Goal: Information Seeking & Learning: Learn about a topic

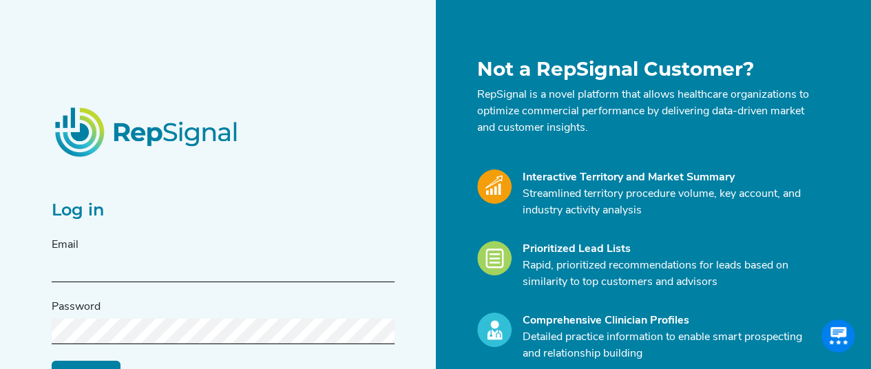
paste input "[PERSON_NAME][EMAIL_ADDRESS][PERSON_NAME][DOMAIN_NAME]"
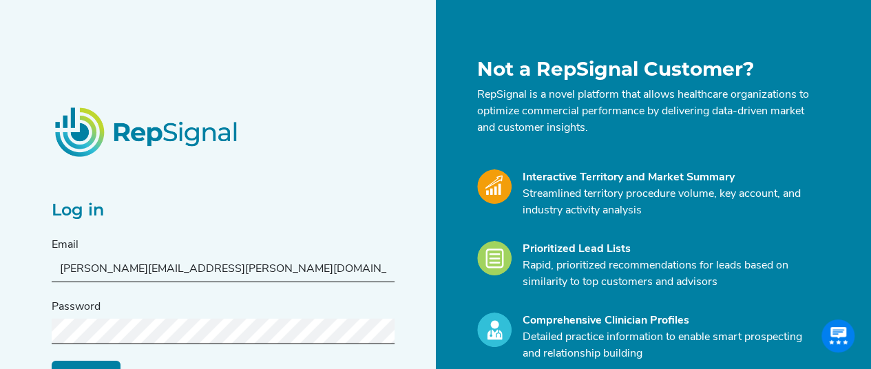
type input "[PERSON_NAME][EMAIL_ADDRESS][PERSON_NAME][DOMAIN_NAME]"
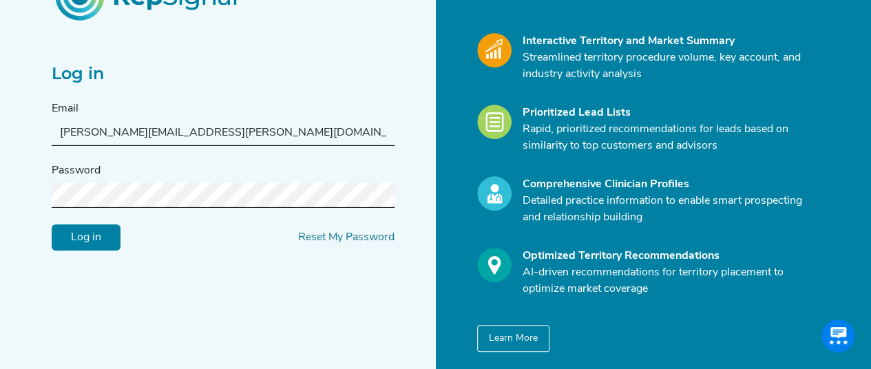
scroll to position [138, 0]
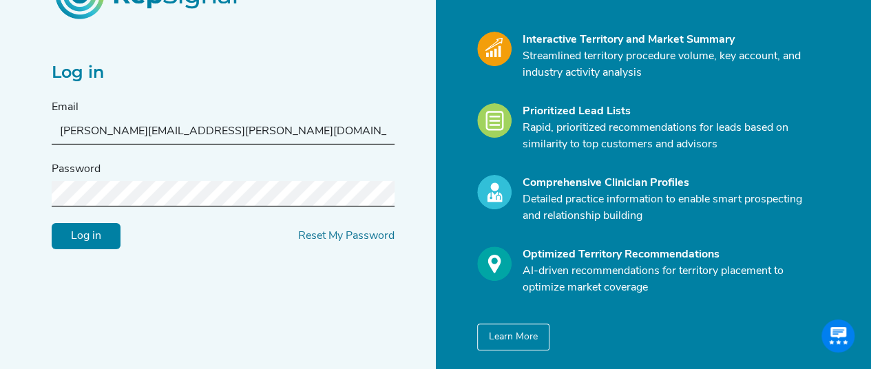
click at [103, 239] on input "Log in" at bounding box center [86, 236] width 69 height 26
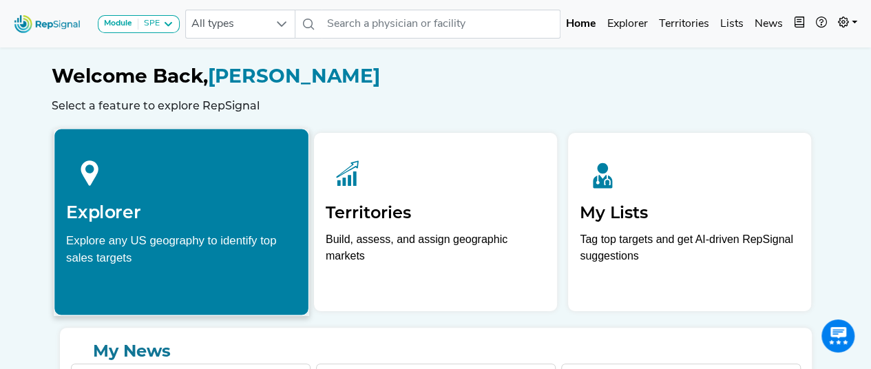
click at [255, 242] on div "Explore any US geography to identify top sales targets" at bounding box center [181, 248] width 231 height 34
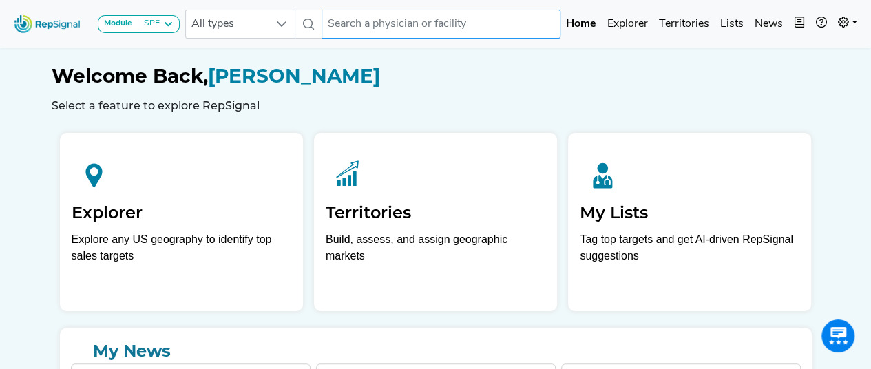
click at [370, 21] on input "text" at bounding box center [440, 24] width 239 height 29
click at [379, 23] on input "text" at bounding box center [440, 24] width 239 height 29
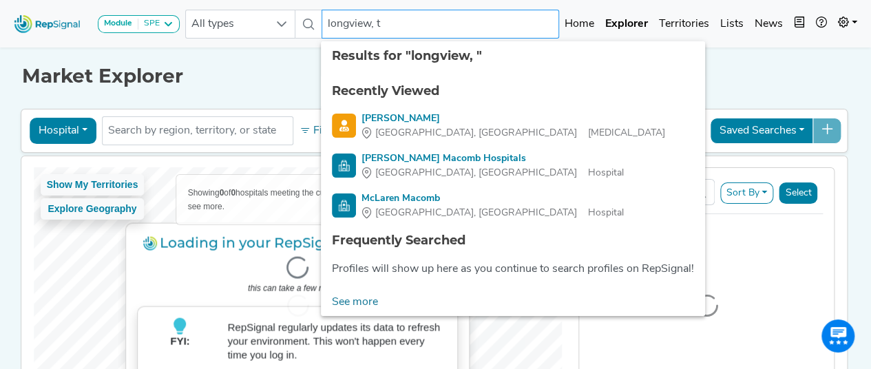
type input "[GEOGRAPHIC_DATA], [GEOGRAPHIC_DATA]"
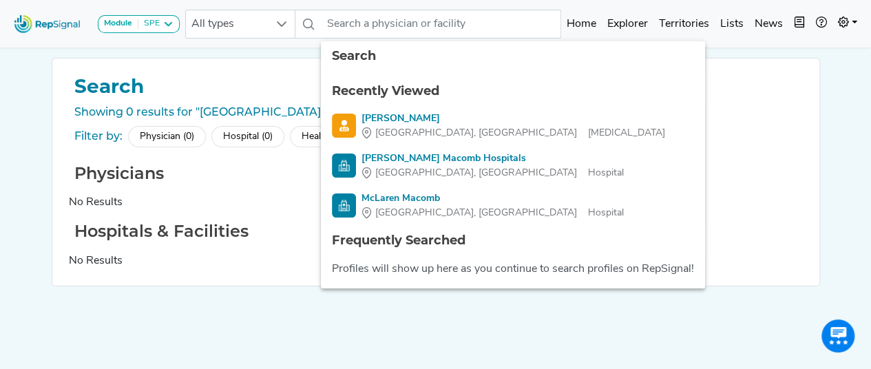
click at [410, 330] on div "Search Showing 0 results for "[GEOGRAPHIC_DATA], [GEOGRAPHIC_DATA]" Filter by: …" at bounding box center [435, 215] width 785 height 314
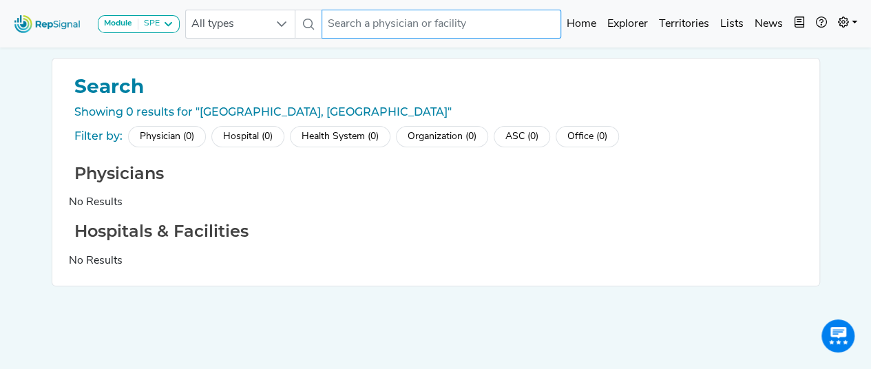
click at [361, 31] on input "text" at bounding box center [441, 24] width 240 height 29
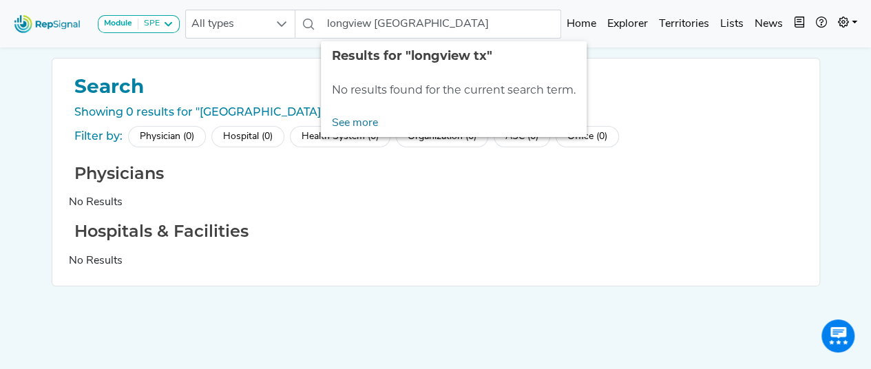
click at [356, 189] on div "Physicians No Results" at bounding box center [436, 187] width 734 height 47
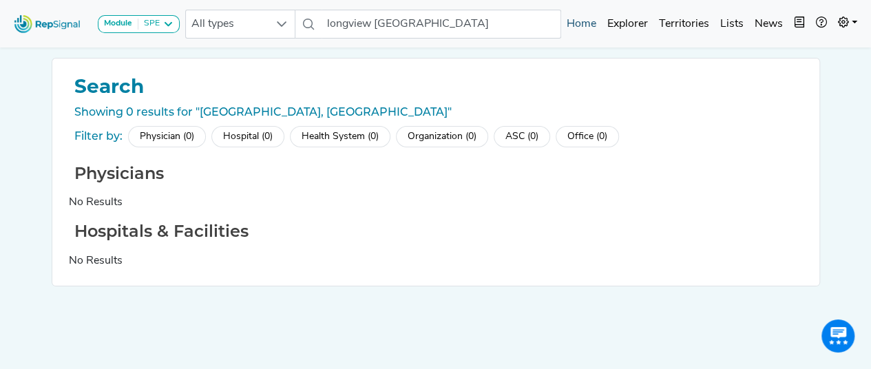
click at [581, 23] on link "Home" at bounding box center [581, 24] width 41 height 28
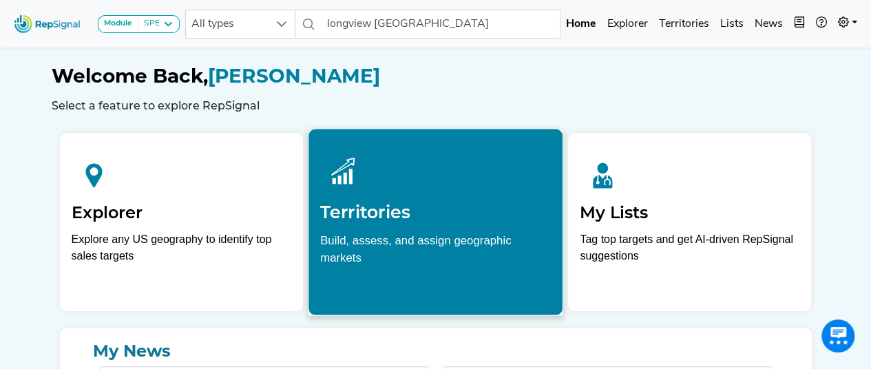
click at [486, 208] on h2 "Territories" at bounding box center [435, 212] width 231 height 21
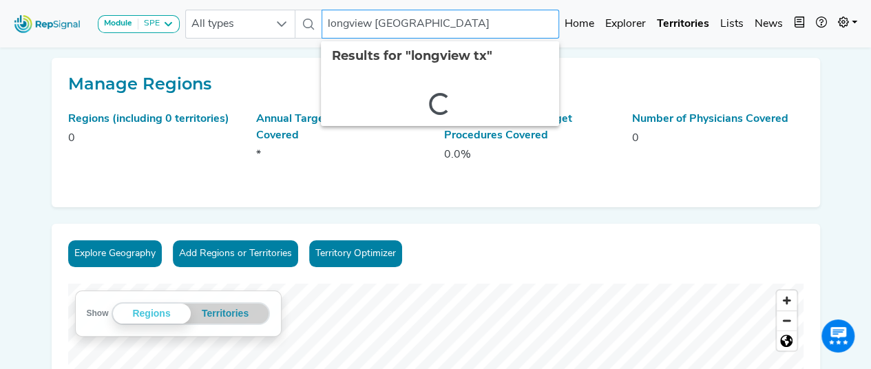
click at [403, 28] on input "longview [GEOGRAPHIC_DATA]" at bounding box center [439, 24] width 237 height 29
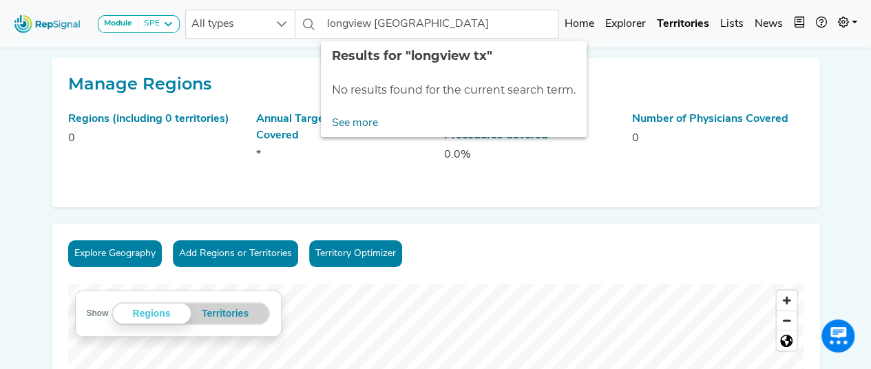
click at [371, 187] on div "Regions (including 0 territories) 0 Annual Target Procedures Covered * Percent …" at bounding box center [436, 151] width 752 height 80
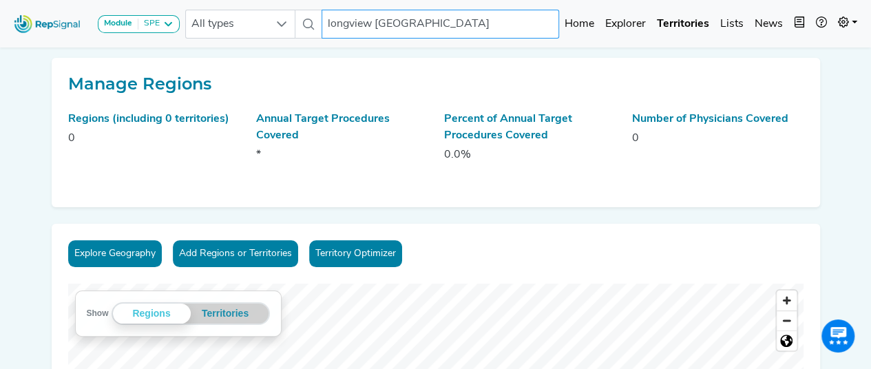
click at [388, 27] on input "longview [GEOGRAPHIC_DATA]" at bounding box center [439, 24] width 237 height 29
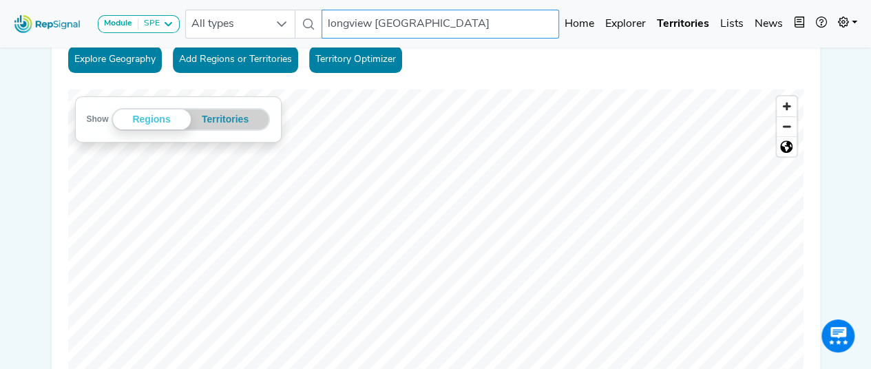
scroll to position [207, 0]
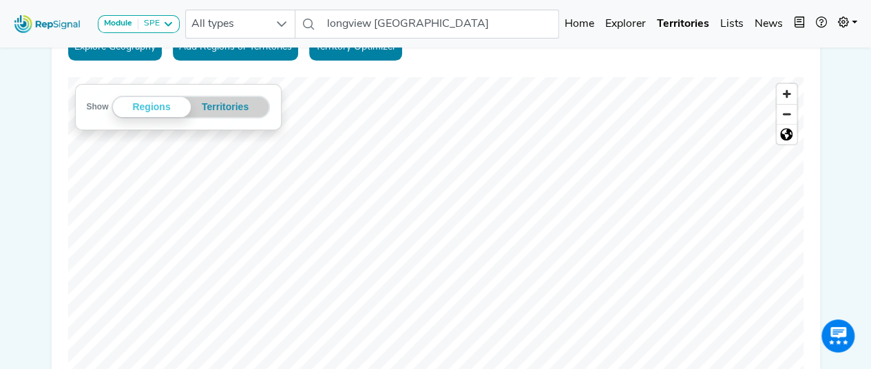
click at [476, 66] on div "Explore Geography Add Regions or Territories Territory Optimizer Show Regions T…" at bounding box center [436, 235] width 768 height 437
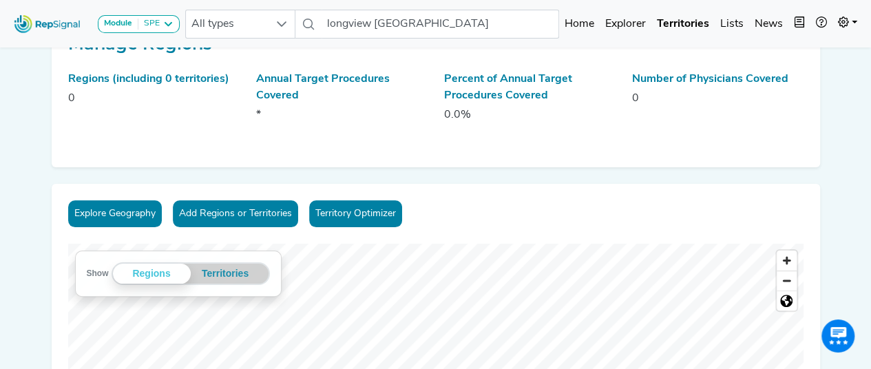
scroll to position [0, 0]
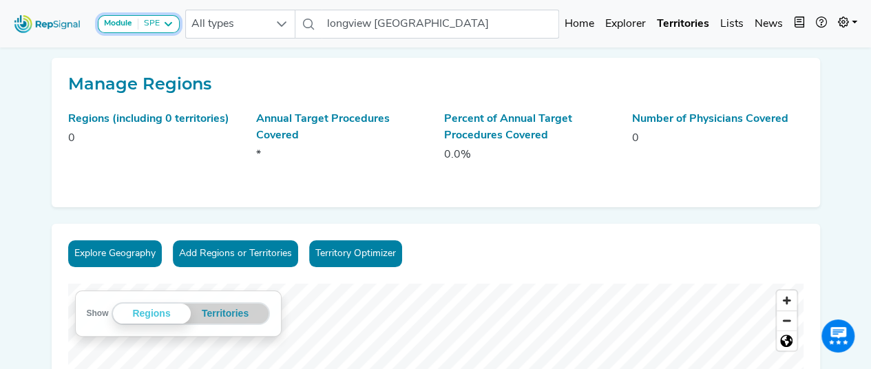
click at [160, 24] on div "Module SPE" at bounding box center [139, 24] width 70 height 11
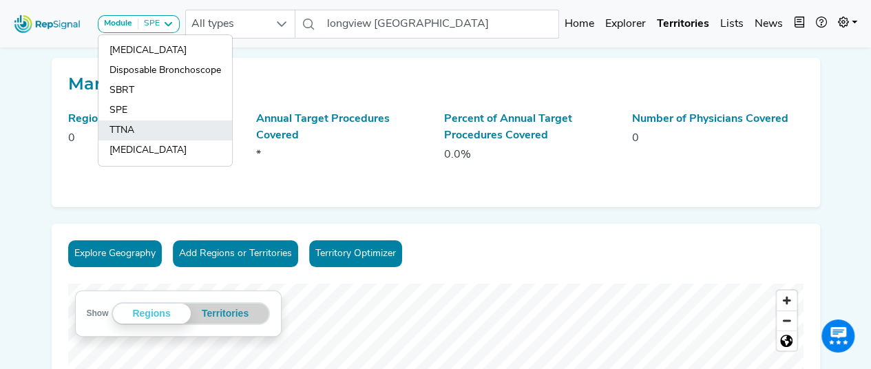
click at [144, 140] on link "TTNA" at bounding box center [165, 150] width 134 height 20
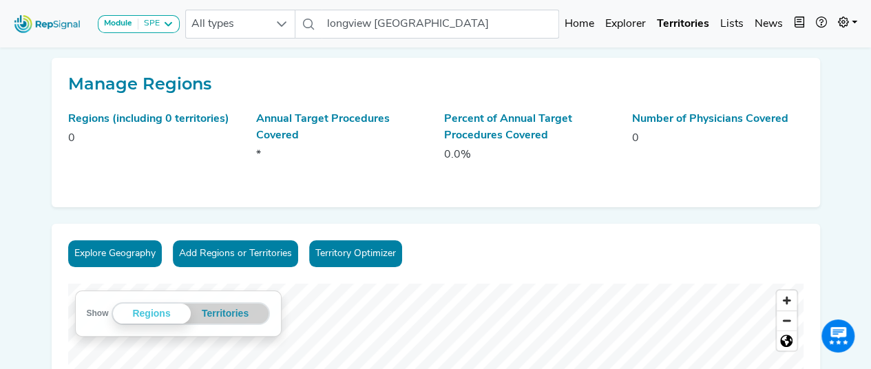
click at [173, 28] on icon at bounding box center [167, 24] width 11 height 11
click at [173, 23] on icon at bounding box center [167, 24] width 11 height 11
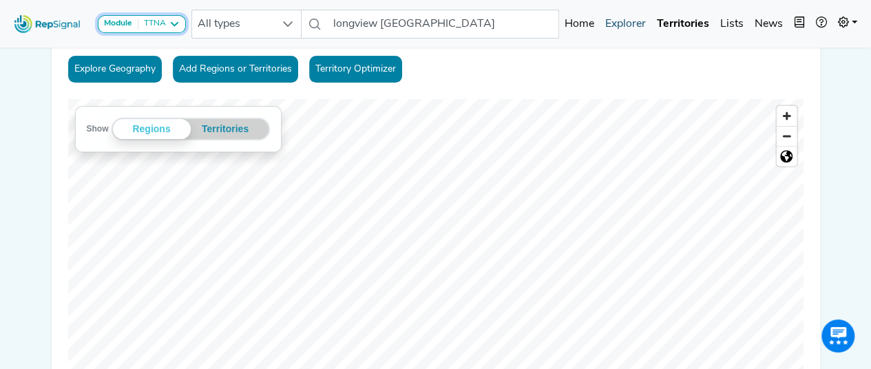
click at [167, 31] on button "Module TTNA" at bounding box center [142, 24] width 88 height 18
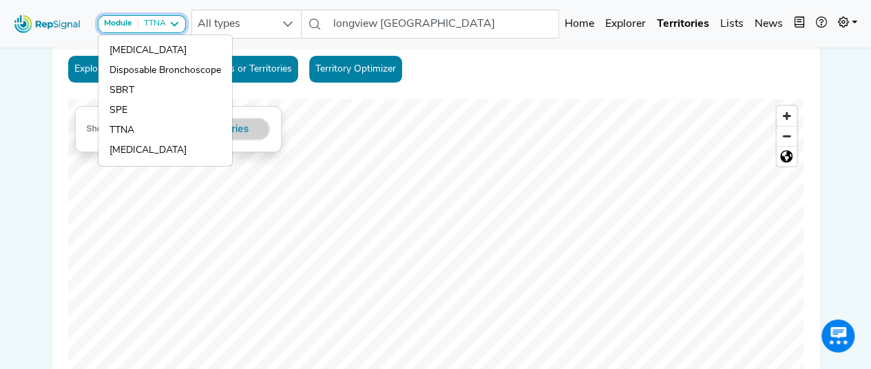
click at [153, 48] on div "[MEDICAL_DATA] Disposable Bronchoscope SBRT SPE TTNA [MEDICAL_DATA]" at bounding box center [165, 100] width 135 height 132
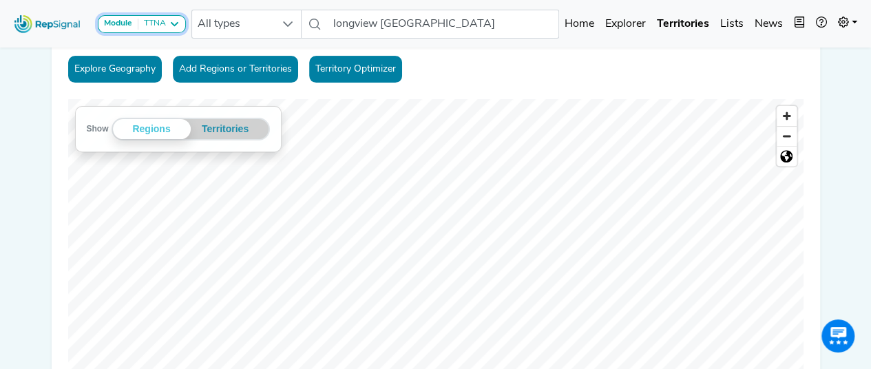
click at [171, 26] on icon at bounding box center [174, 24] width 11 height 11
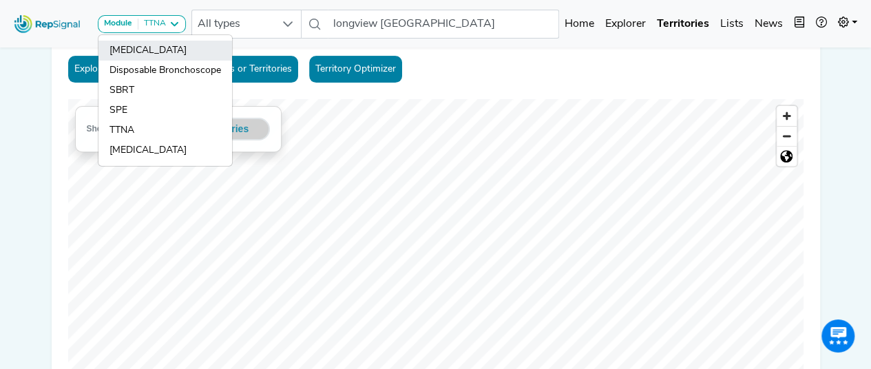
click at [169, 61] on link "[MEDICAL_DATA]" at bounding box center [165, 71] width 134 height 20
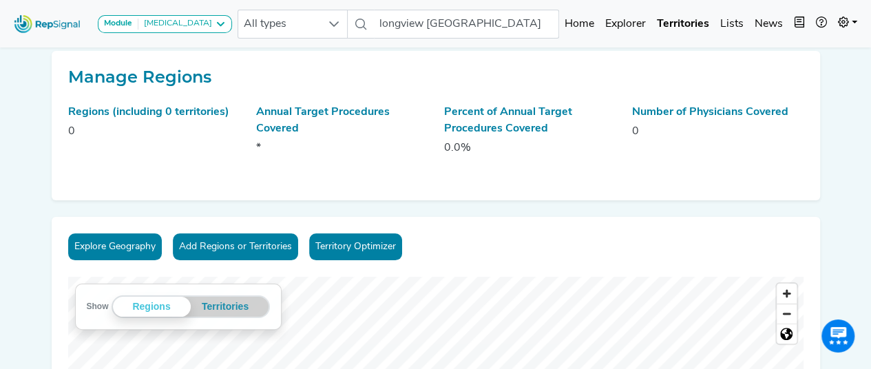
scroll to position [0, 0]
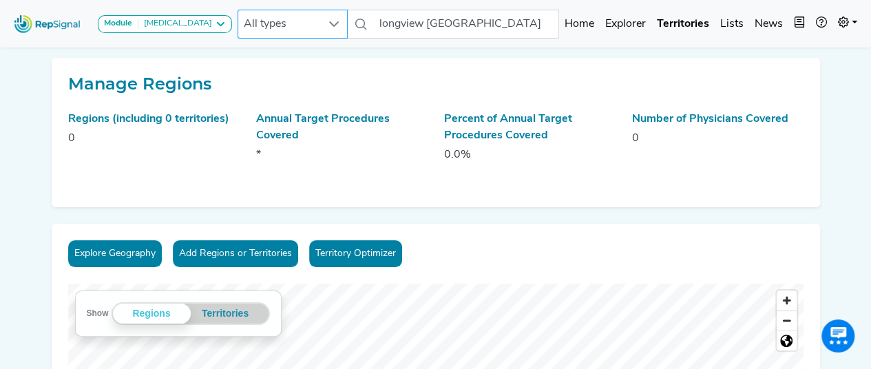
click at [321, 17] on div at bounding box center [334, 24] width 26 height 28
click at [328, 21] on icon at bounding box center [333, 24] width 11 height 11
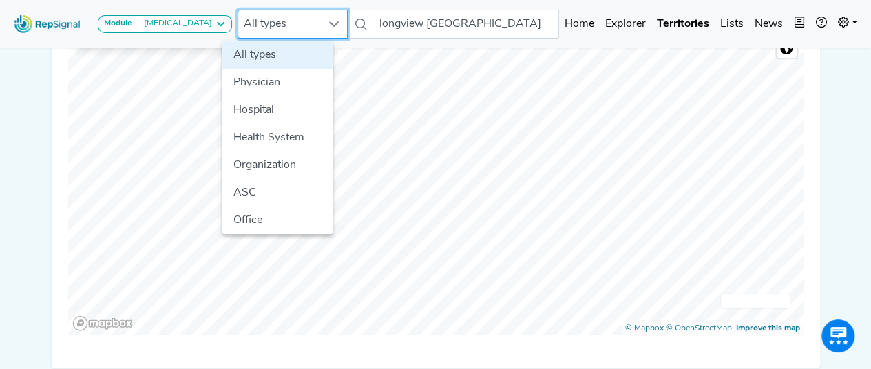
scroll to position [293, 10]
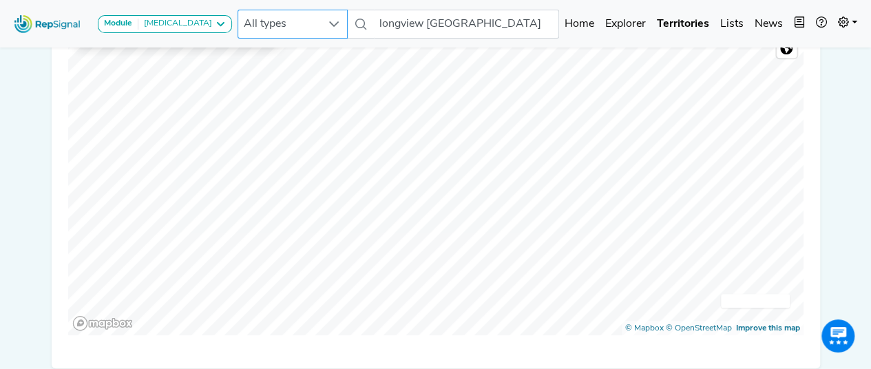
click at [328, 24] on icon at bounding box center [333, 24] width 11 height 11
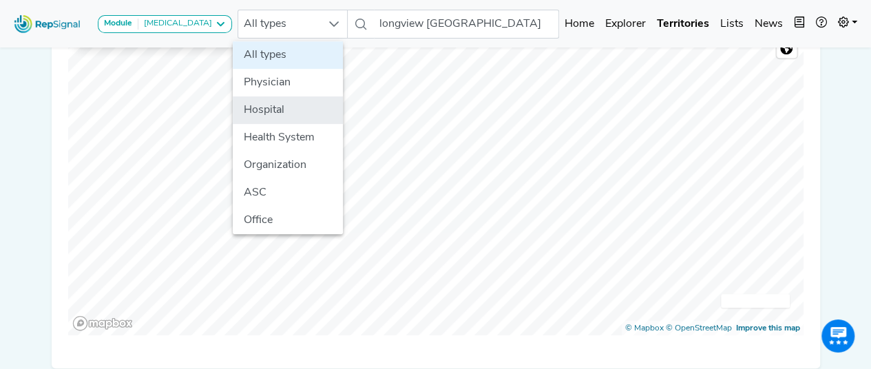
click at [297, 110] on li "Hospital" at bounding box center [288, 110] width 110 height 28
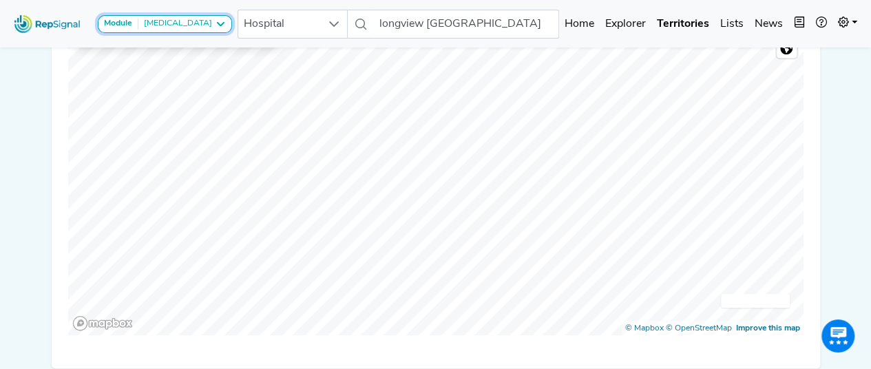
click at [215, 25] on icon at bounding box center [220, 24] width 11 height 11
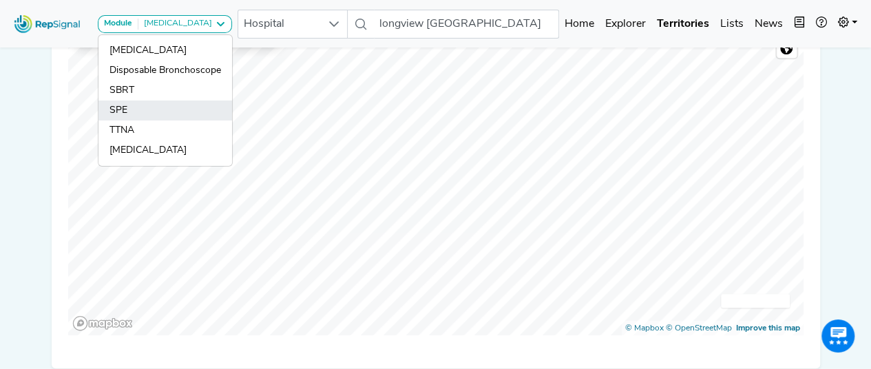
click at [158, 120] on link "SPE" at bounding box center [165, 130] width 134 height 20
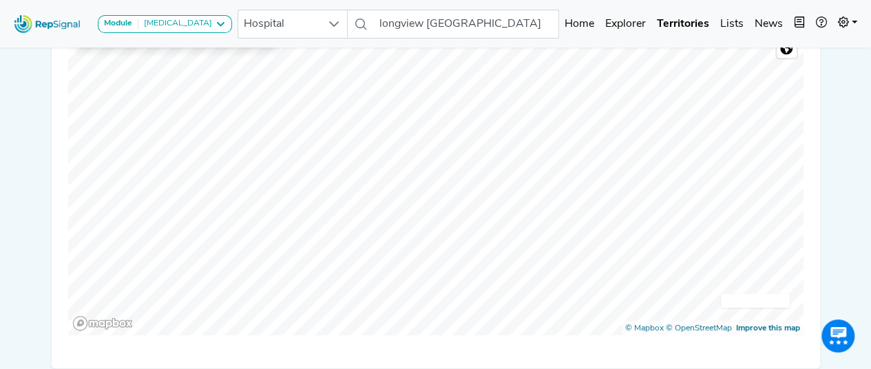
scroll to position [37, 1]
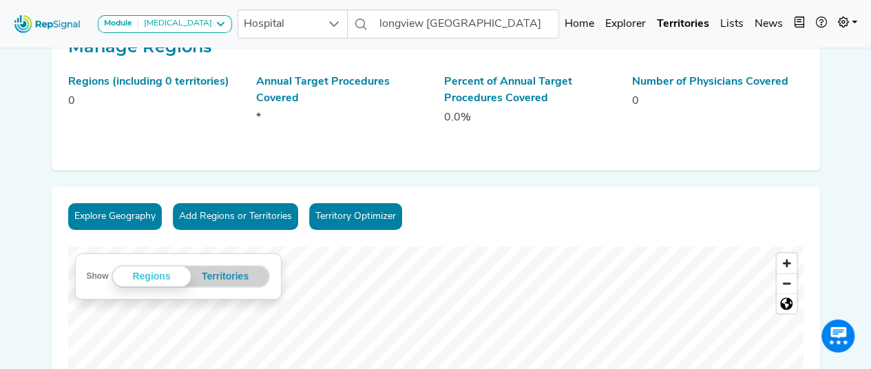
click at [215, 24] on icon at bounding box center [220, 24] width 11 height 11
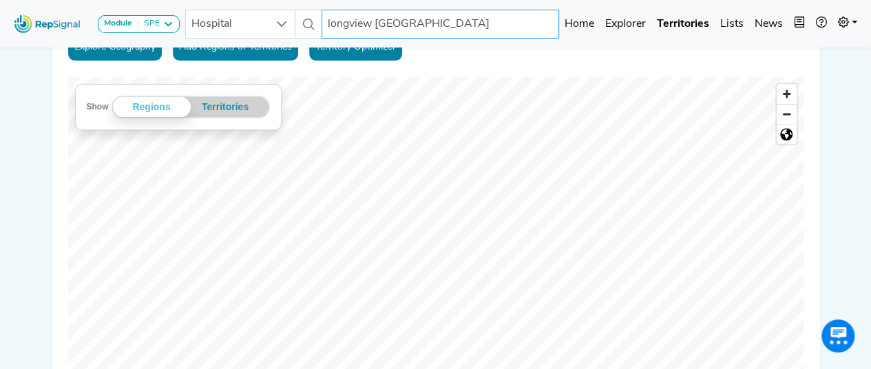
click at [401, 27] on input "longview [GEOGRAPHIC_DATA]" at bounding box center [439, 24] width 237 height 29
click at [348, 24] on input "longview [GEOGRAPHIC_DATA]" at bounding box center [439, 24] width 237 height 29
click at [340, 25] on input "longview [GEOGRAPHIC_DATA]" at bounding box center [439, 24] width 237 height 29
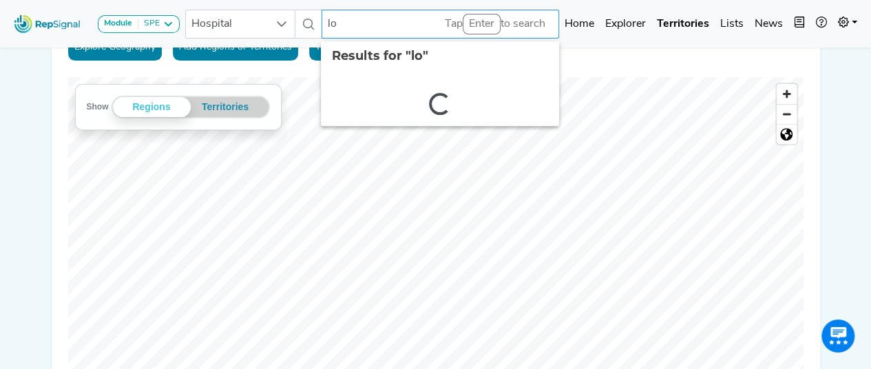
type input "l"
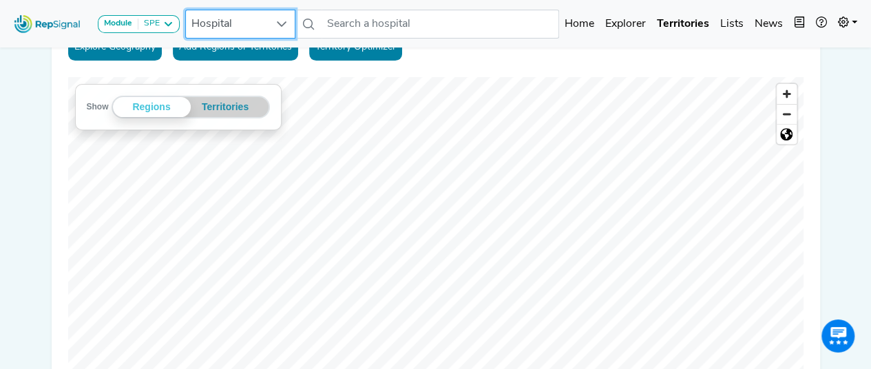
click at [235, 30] on span "Hospital" at bounding box center [227, 24] width 83 height 28
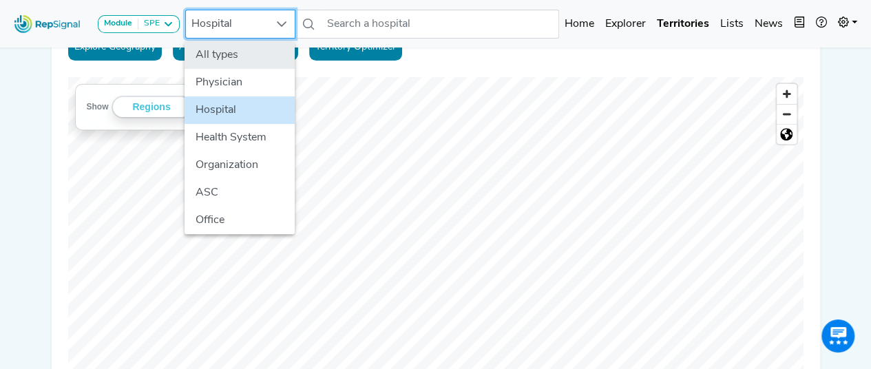
click at [241, 54] on li "All types" at bounding box center [239, 55] width 110 height 28
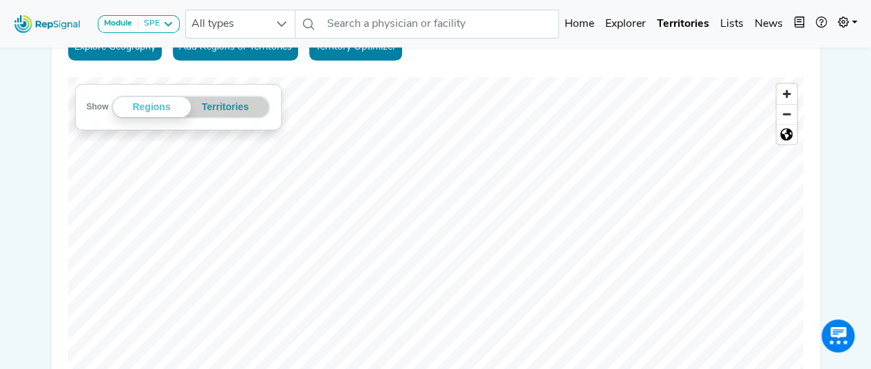
click at [611, 59] on div "Explore Geography Add Regions or Territories Territory Optimizer" at bounding box center [435, 50] width 735 height 32
click at [171, 24] on icon at bounding box center [167, 24] width 11 height 11
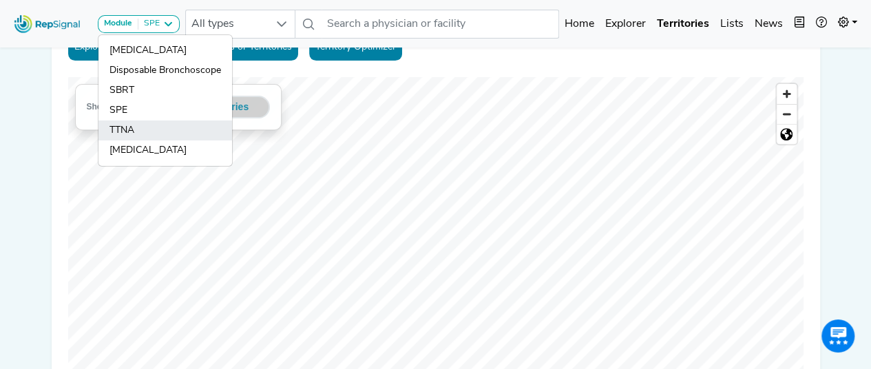
click at [146, 140] on link "TTNA" at bounding box center [165, 150] width 134 height 20
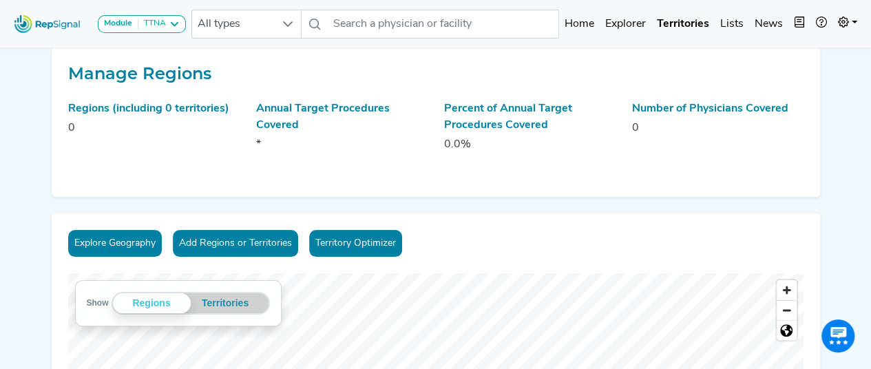
scroll to position [0, 0]
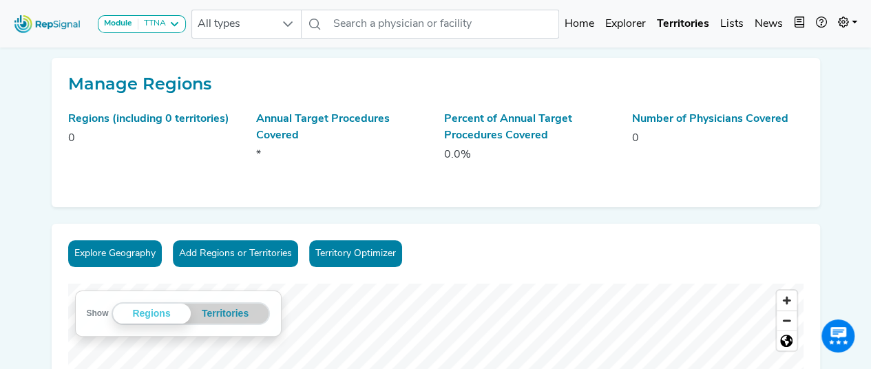
click at [614, 23] on link "Explorer" at bounding box center [626, 24] width 52 height 28
click at [582, 26] on link "Home" at bounding box center [579, 24] width 41 height 28
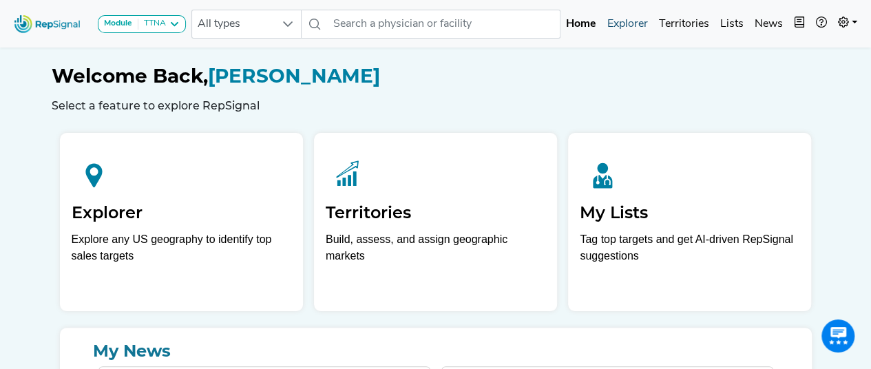
click at [615, 23] on link "Explorer" at bounding box center [628, 24] width 52 height 28
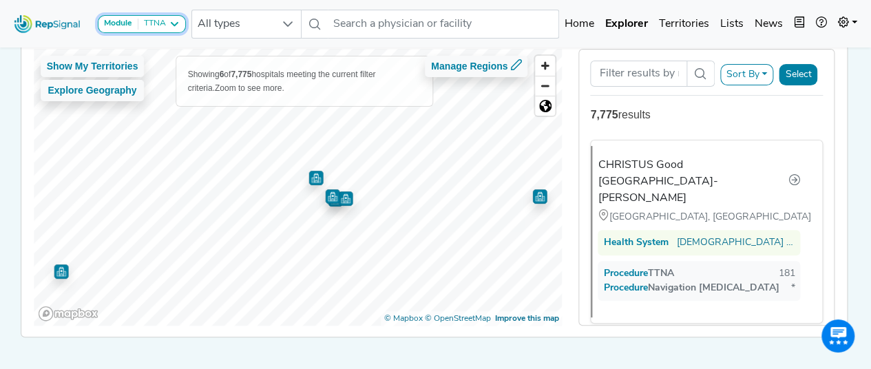
click at [173, 17] on button "Module TTNA" at bounding box center [142, 24] width 88 height 18
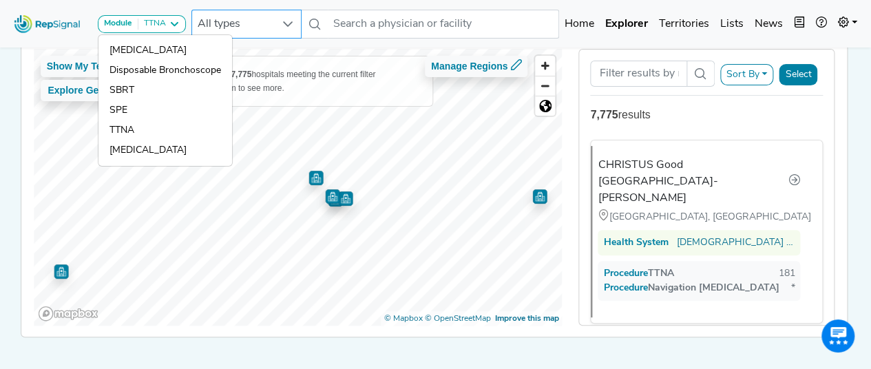
click at [248, 25] on span "All types" at bounding box center [233, 24] width 83 height 28
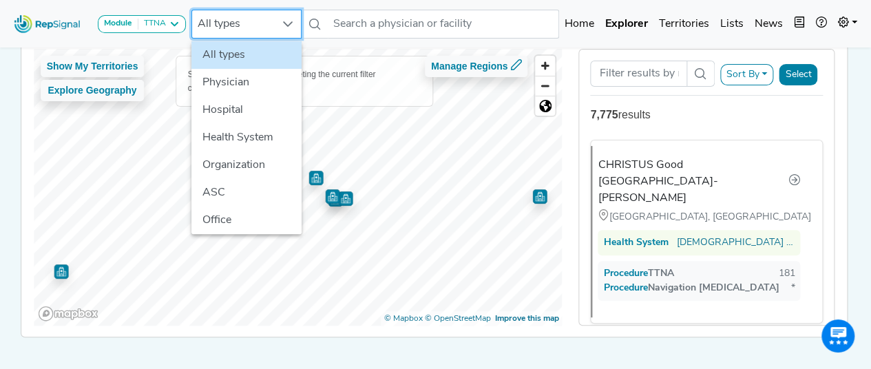
scroll to position [118, 10]
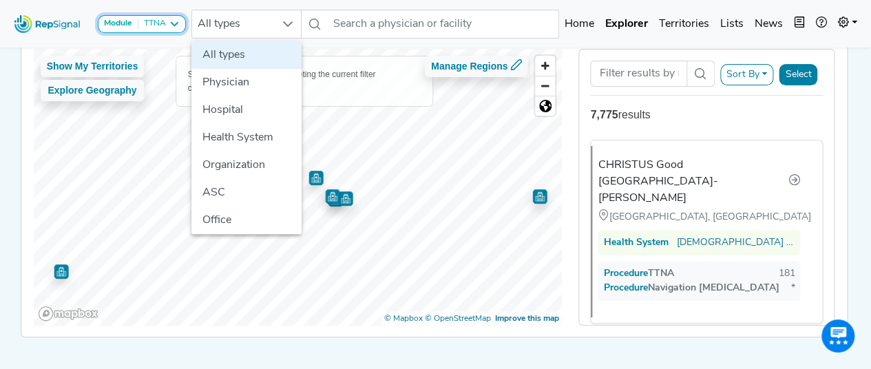
click at [172, 24] on icon at bounding box center [174, 24] width 11 height 11
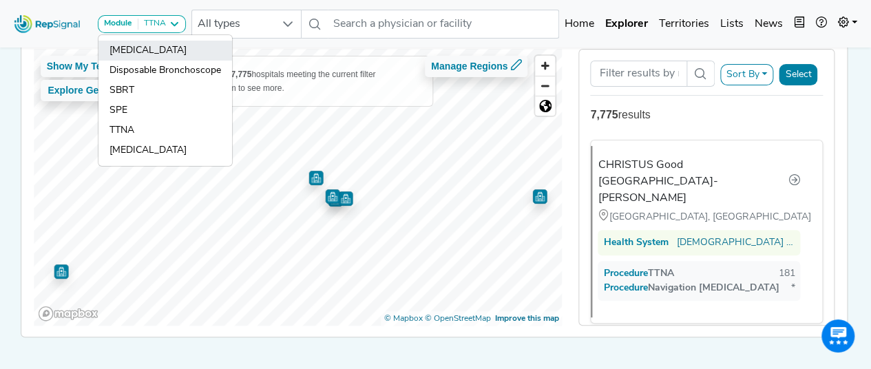
click at [169, 61] on link "[MEDICAL_DATA]" at bounding box center [165, 71] width 134 height 20
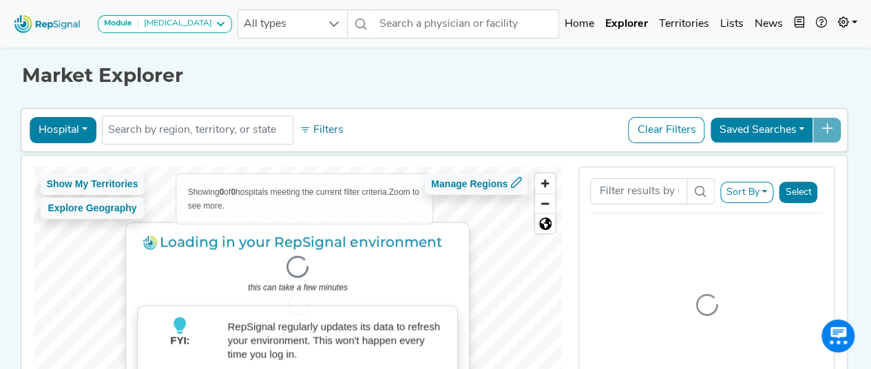
scroll to position [154, 0]
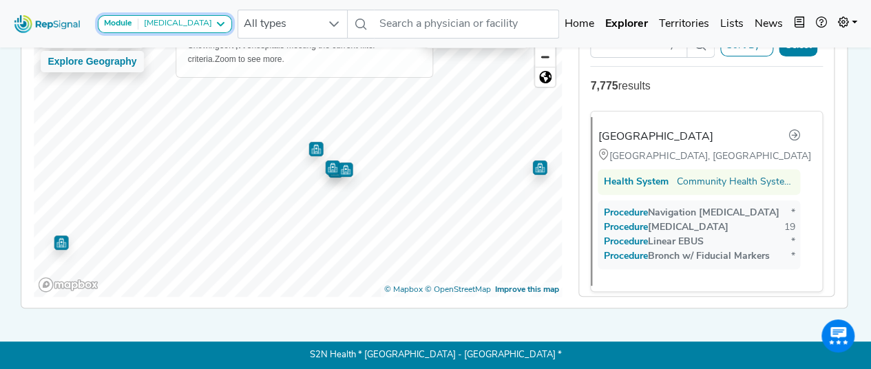
click at [215, 25] on icon at bounding box center [220, 24] width 11 height 11
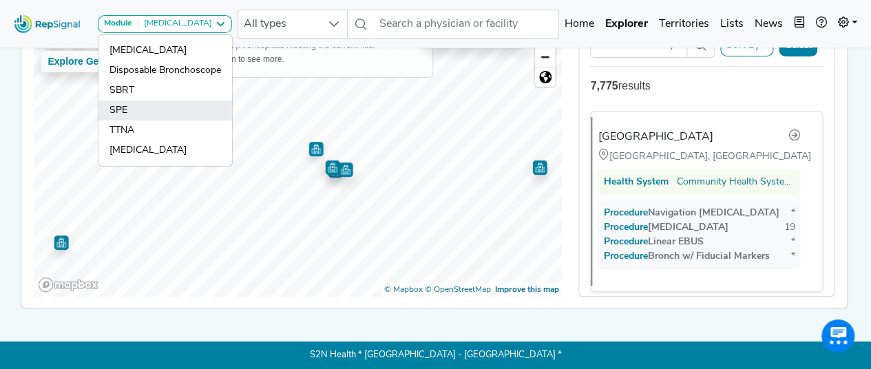
click at [181, 120] on link "SPE" at bounding box center [165, 130] width 134 height 20
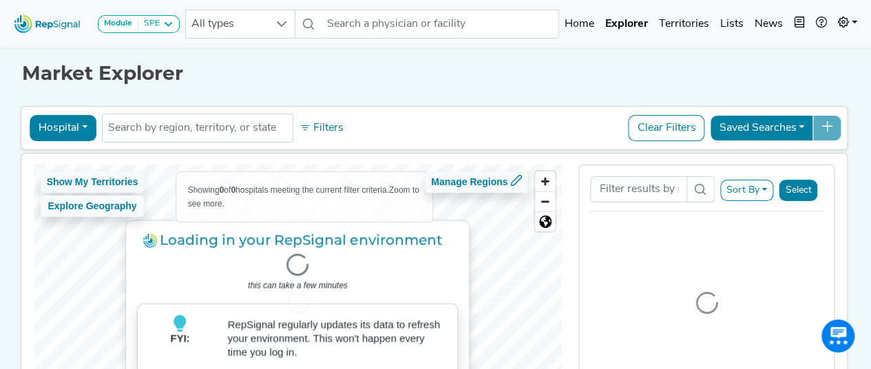
scroll to position [136, 0]
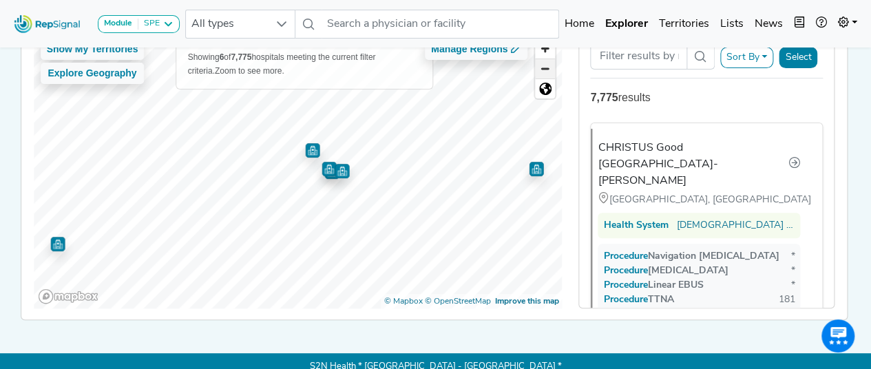
click at [548, 72] on span "Zoom out" at bounding box center [545, 68] width 20 height 19
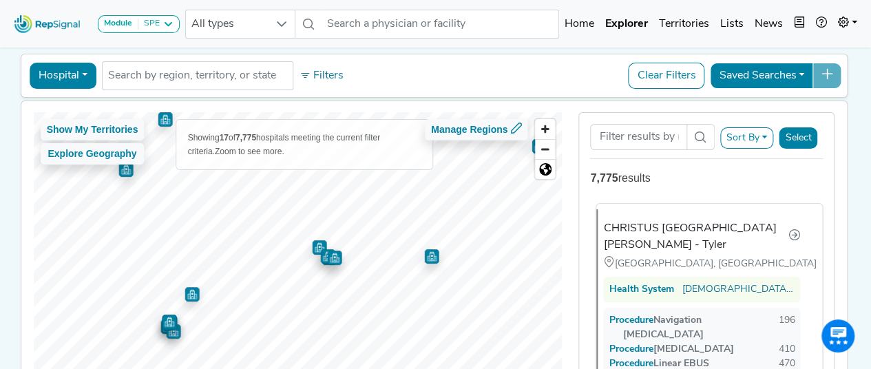
scroll to position [138, 0]
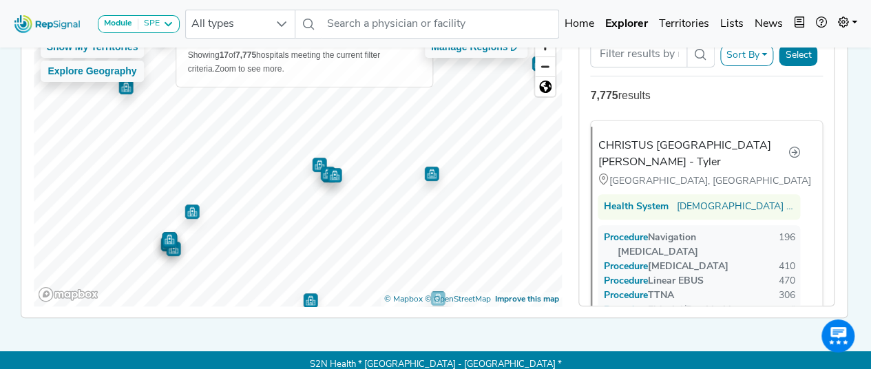
click at [329, 178] on img "Map marker" at bounding box center [334, 175] width 14 height 14
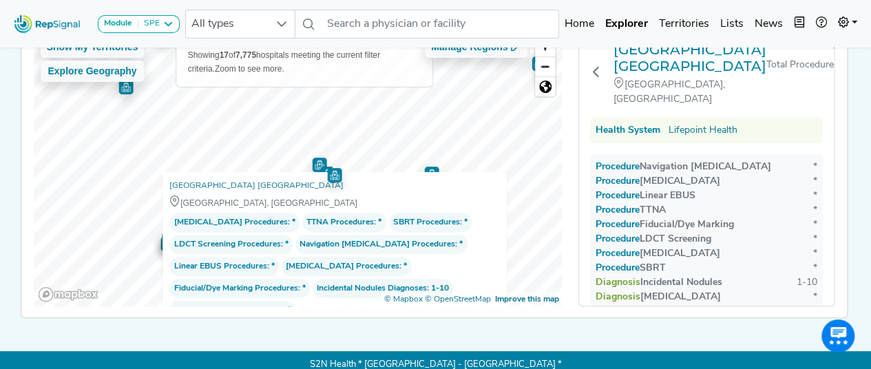
click at [315, 30] on div at bounding box center [298, 30] width 529 height 0
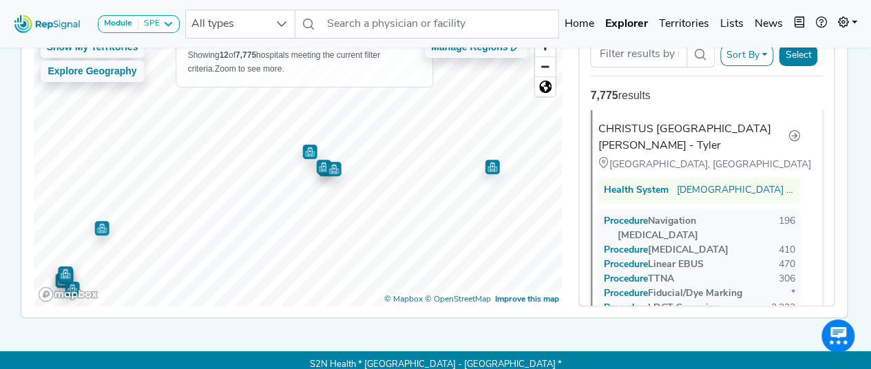
scroll to position [0, 0]
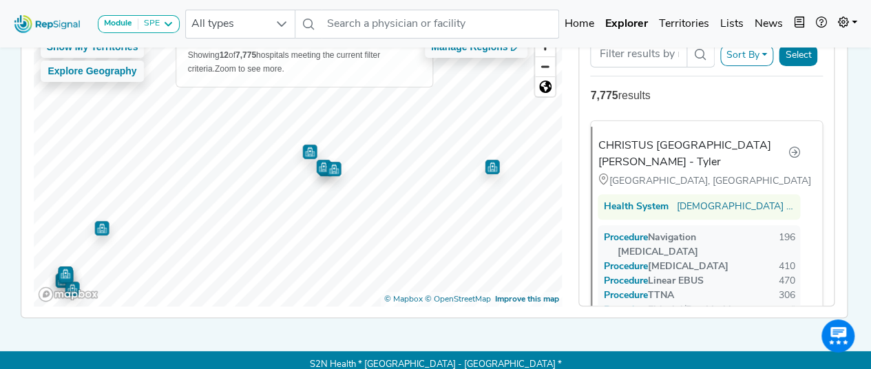
click at [319, 165] on img "Map marker" at bounding box center [323, 167] width 14 height 14
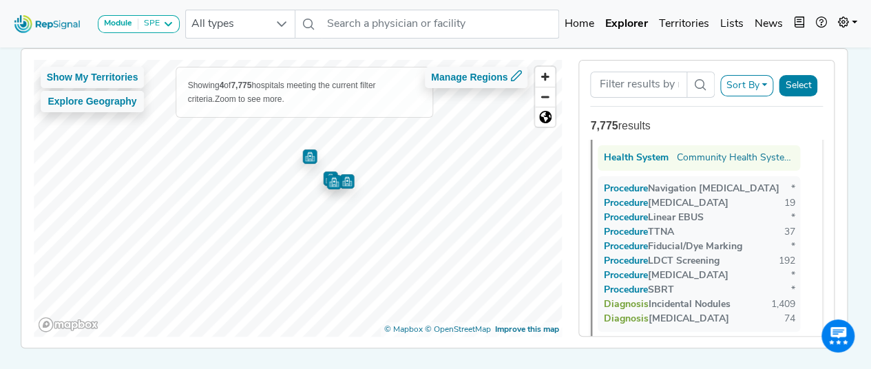
scroll to position [89, 0]
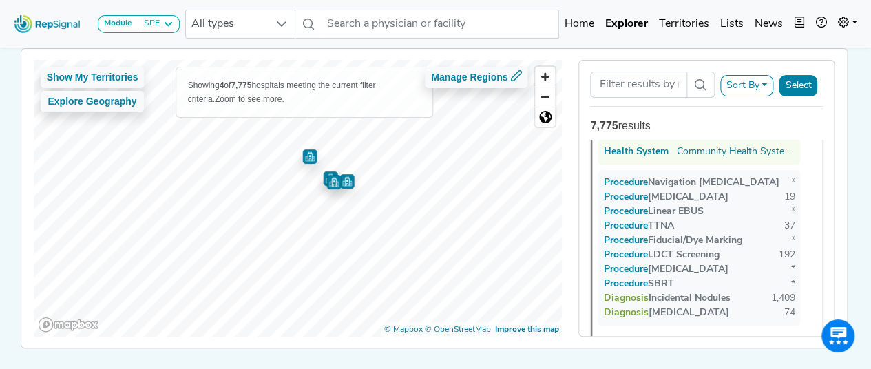
click at [324, 171] on img "Map marker" at bounding box center [330, 178] width 14 height 14
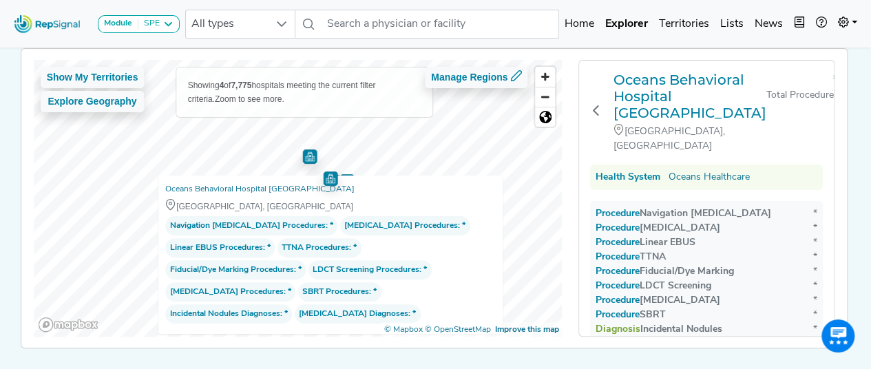
click at [308, 158] on img "Map marker" at bounding box center [309, 156] width 14 height 14
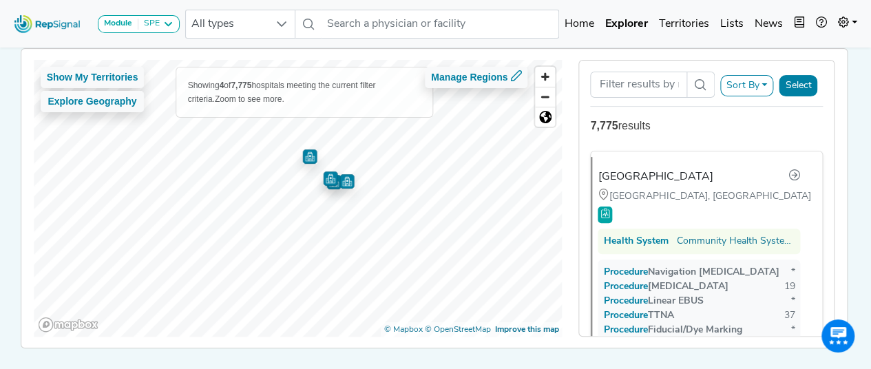
scroll to position [277, 0]
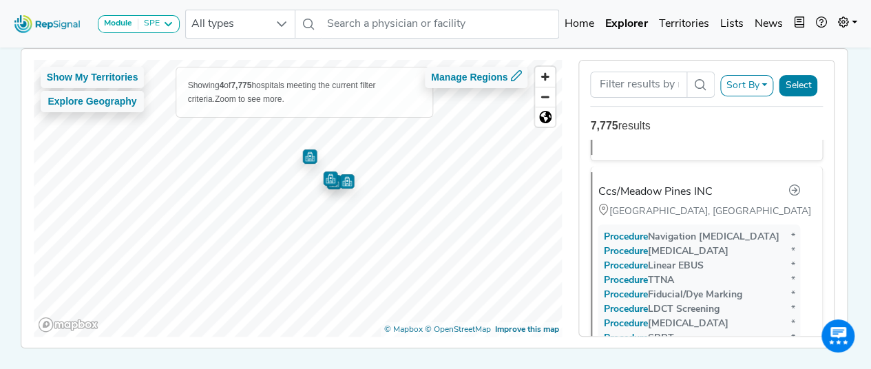
click at [347, 184] on img "Map marker" at bounding box center [346, 180] width 14 height 14
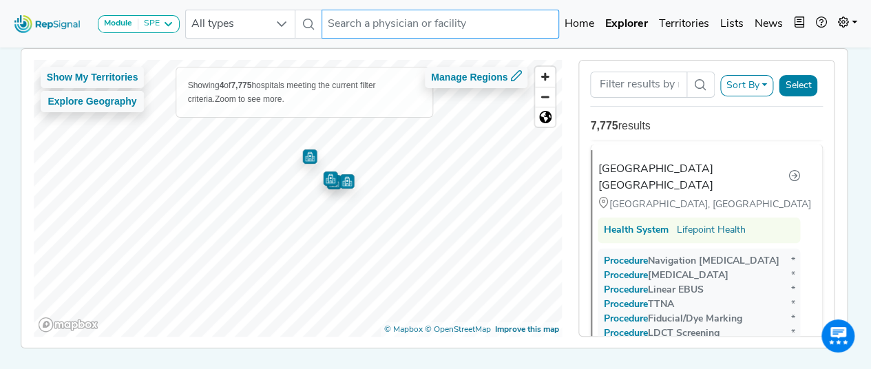
scroll to position [830, 0]
click at [390, 28] on input "text" at bounding box center [439, 24] width 237 height 29
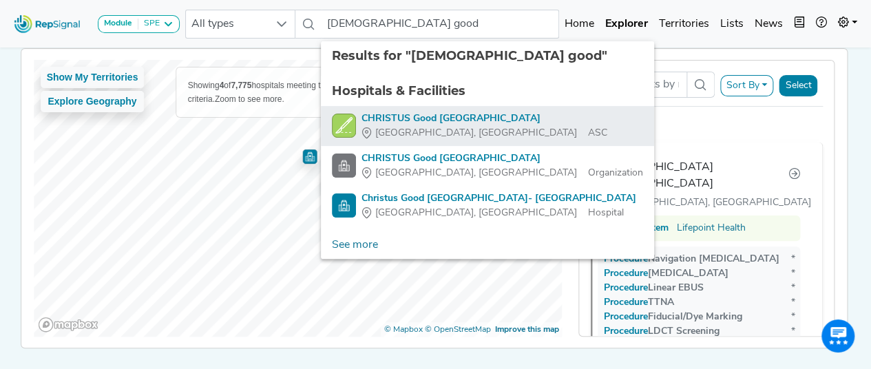
click at [451, 116] on div "CHRISTUS Good [GEOGRAPHIC_DATA]" at bounding box center [484, 119] width 246 height 14
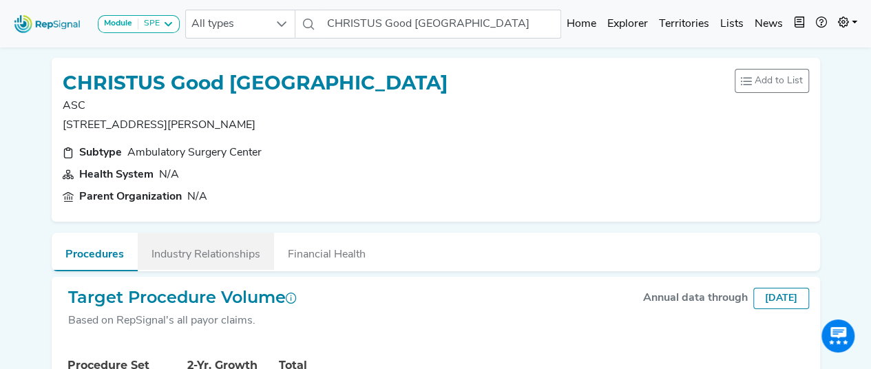
click at [251, 245] on button "Industry Relationships" at bounding box center [206, 251] width 136 height 37
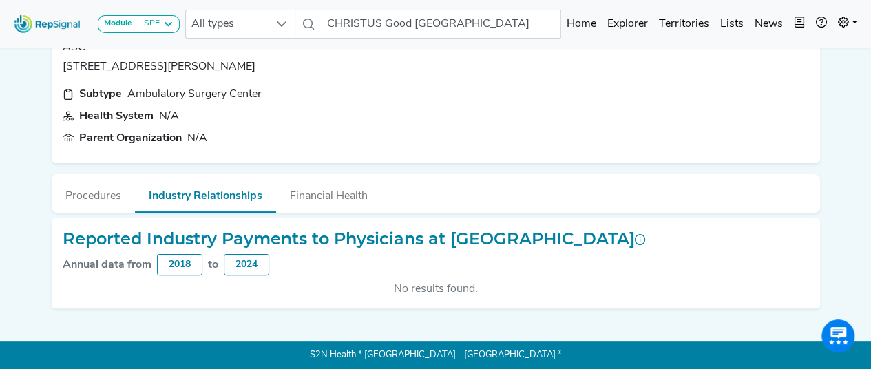
scroll to position [78, 0]
click at [324, 174] on button "Financial Health" at bounding box center [328, 192] width 105 height 37
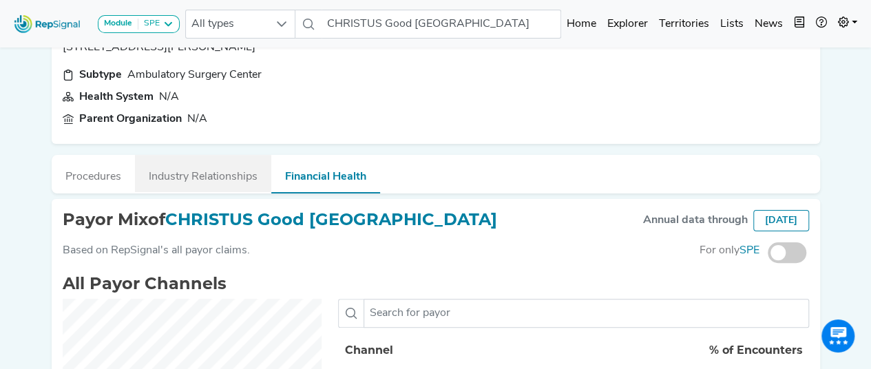
click at [188, 174] on button "Industry Relationships" at bounding box center [203, 173] width 136 height 37
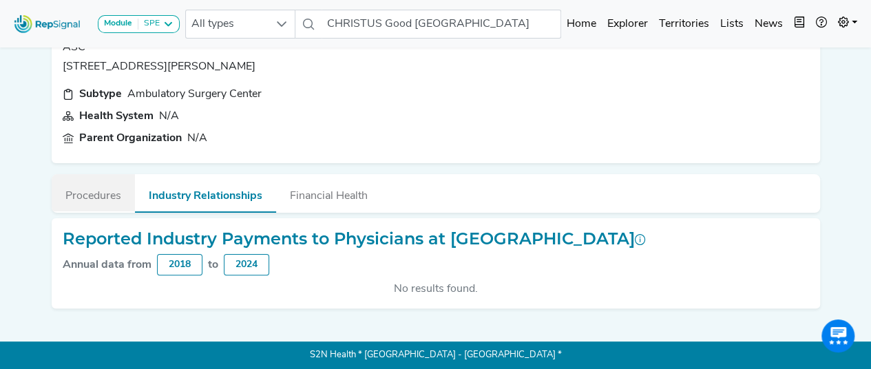
click at [114, 177] on button "Procedures" at bounding box center [93, 192] width 83 height 37
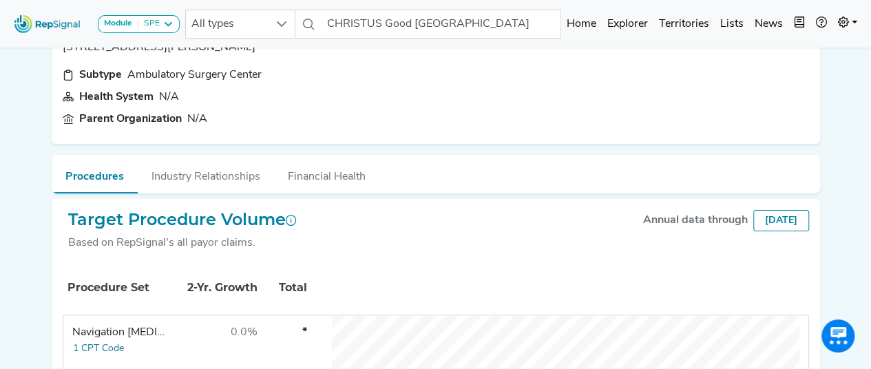
scroll to position [215, 0]
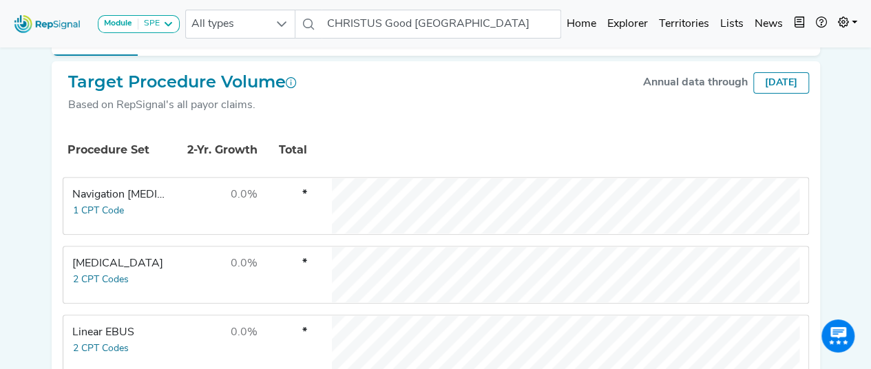
click at [760, 82] on div "[DATE]" at bounding box center [781, 82] width 56 height 21
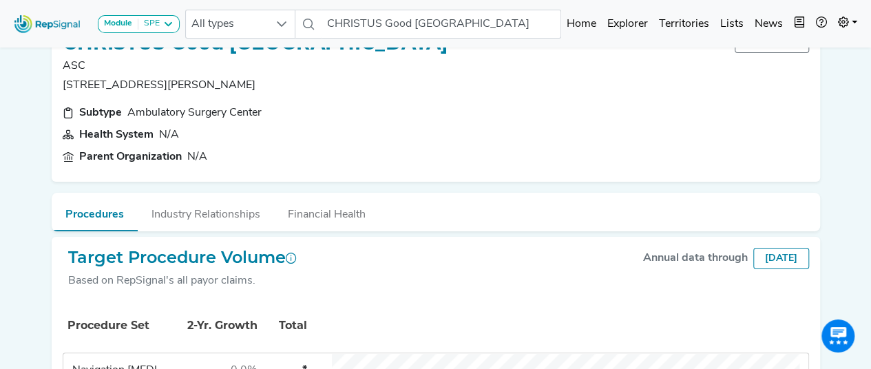
scroll to position [0, 0]
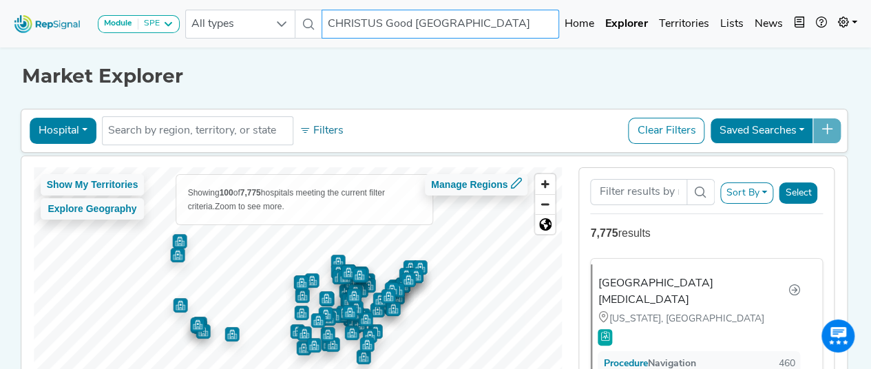
click at [529, 24] on input "CHRISTUS Good [GEOGRAPHIC_DATA]" at bounding box center [439, 24] width 237 height 29
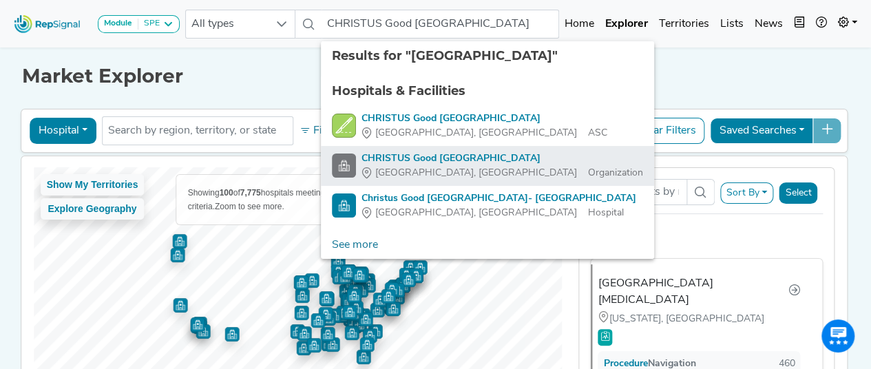
click at [520, 162] on div "CHRISTUS Good [GEOGRAPHIC_DATA]" at bounding box center [502, 158] width 282 height 14
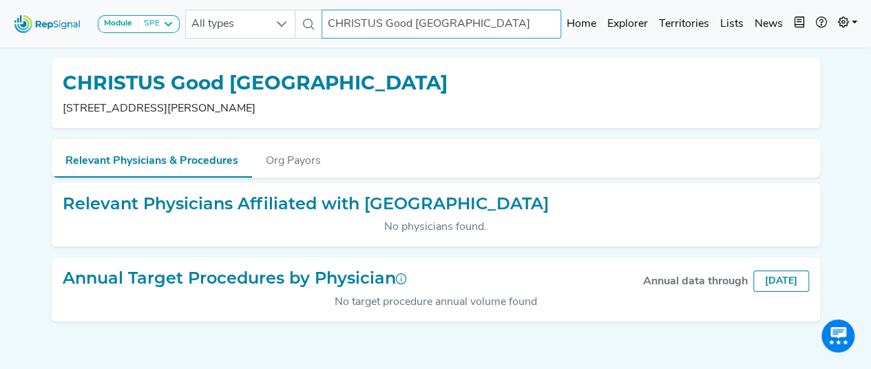
click at [379, 24] on input "CHRISTUS Good [GEOGRAPHIC_DATA]" at bounding box center [441, 24] width 240 height 29
click at [303, 23] on icon at bounding box center [308, 24] width 11 height 11
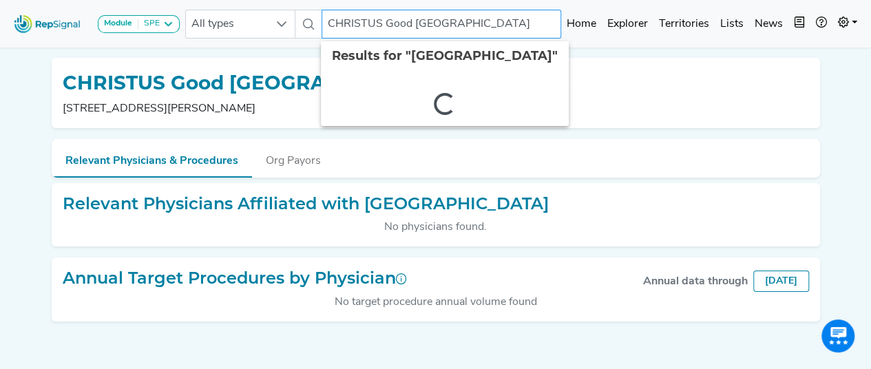
click at [506, 25] on input "CHRISTUS Good [GEOGRAPHIC_DATA]" at bounding box center [441, 24] width 240 height 29
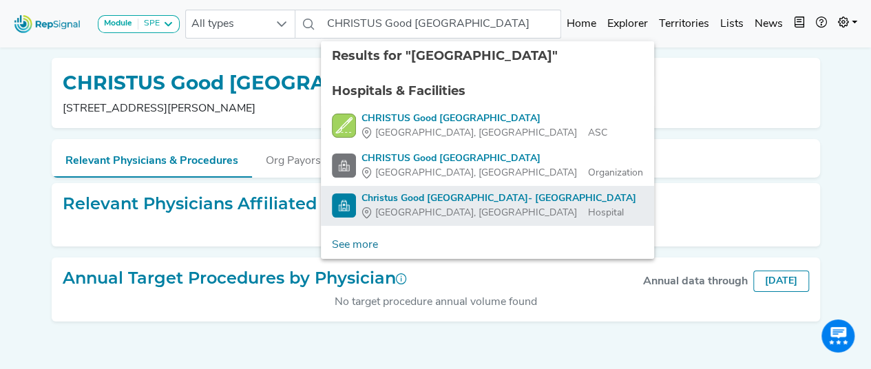
click at [513, 209] on div "[GEOGRAPHIC_DATA], [GEOGRAPHIC_DATA]" at bounding box center [498, 213] width 275 height 14
type input "Christus Good [GEOGRAPHIC_DATA]- [GEOGRAPHIC_DATA]"
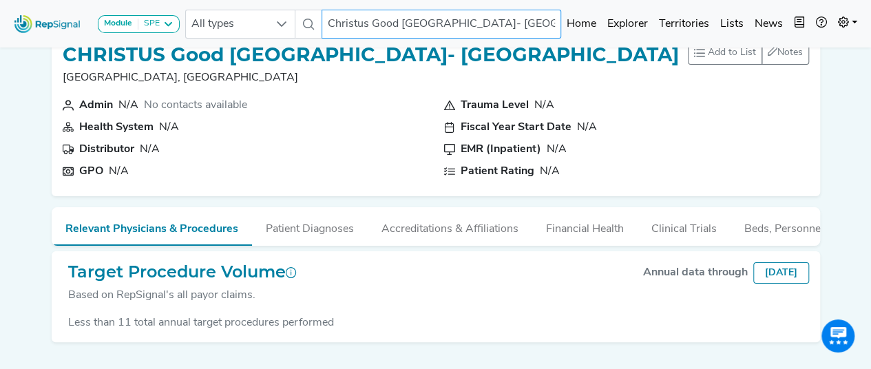
scroll to position [4, 0]
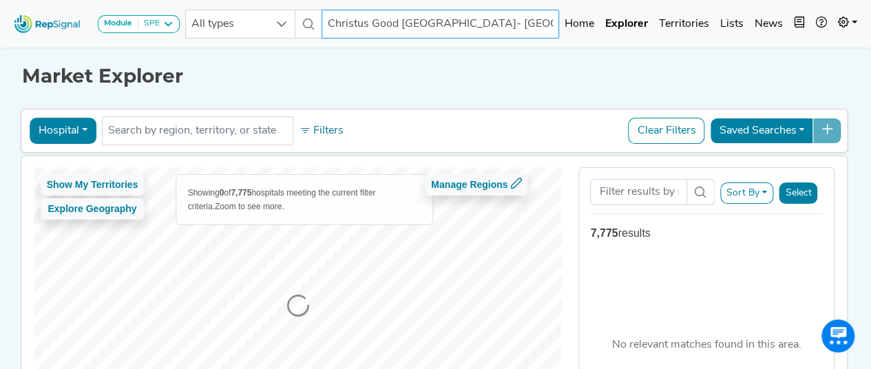
scroll to position [74, 0]
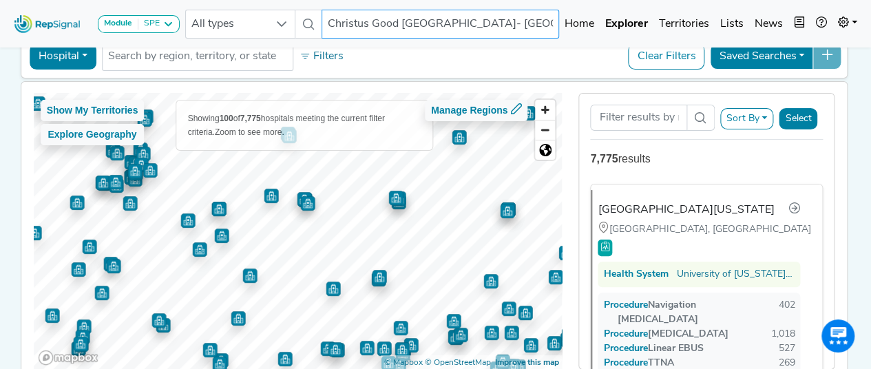
click at [213, 210] on img "Map marker" at bounding box center [218, 209] width 14 height 14
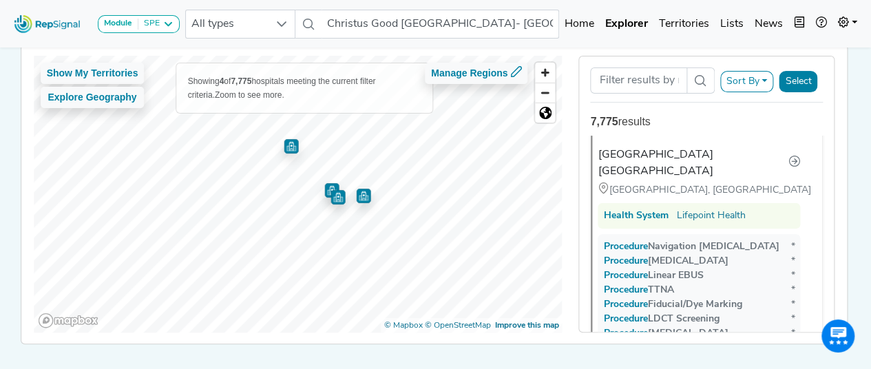
scroll to position [934, 0]
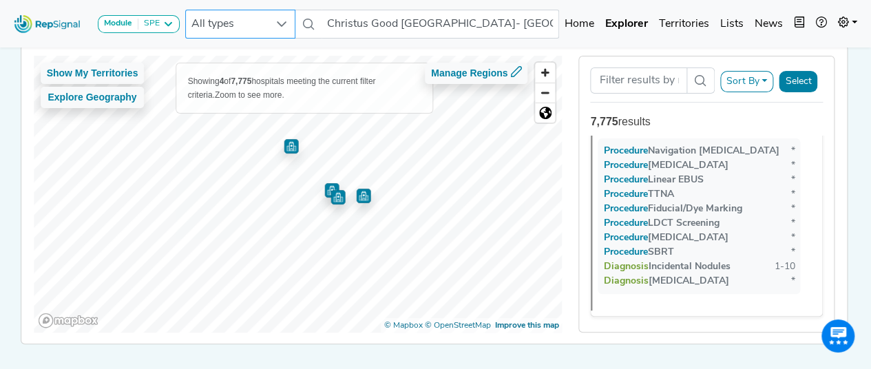
click at [279, 23] on icon at bounding box center [282, 24] width 10 height 6
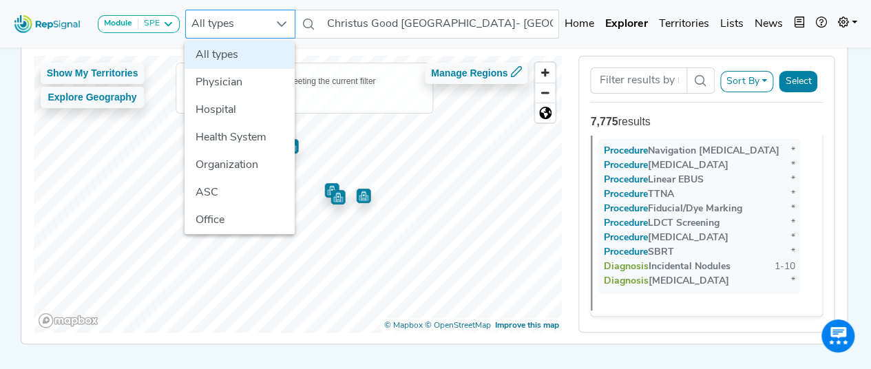
click at [284, 23] on icon at bounding box center [282, 24] width 10 height 6
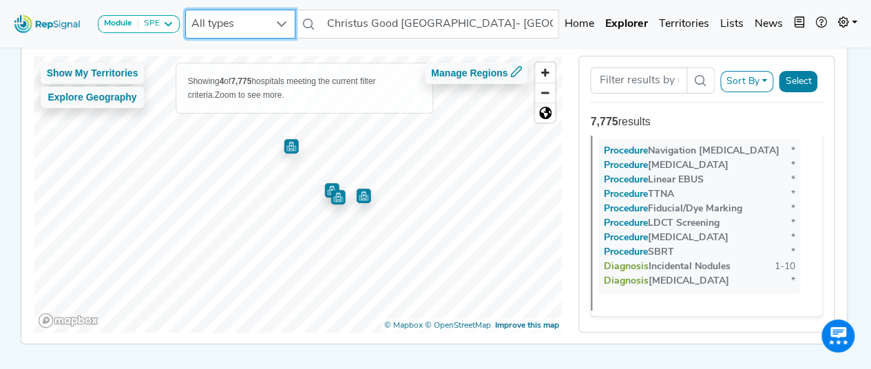
click at [737, 81] on button "Sort By" at bounding box center [747, 81] width 54 height 21
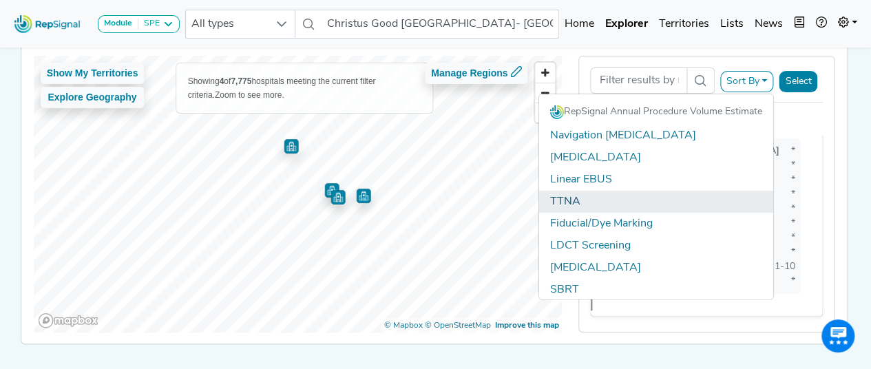
click at [651, 198] on link "TTNA" at bounding box center [656, 202] width 234 height 22
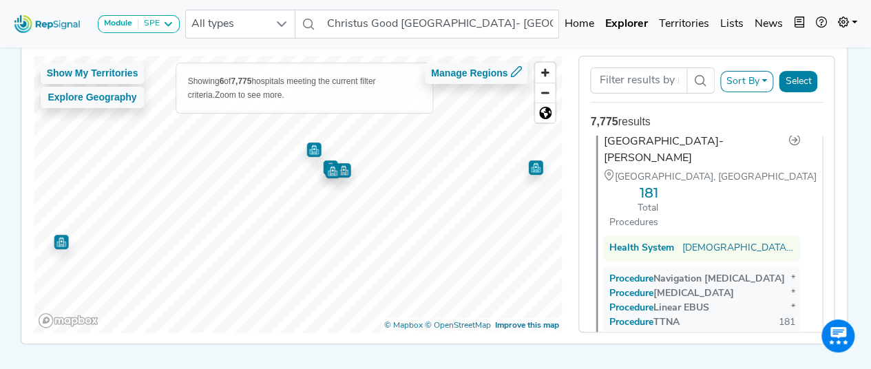
scroll to position [138, 0]
